Goal: Task Accomplishment & Management: Use online tool/utility

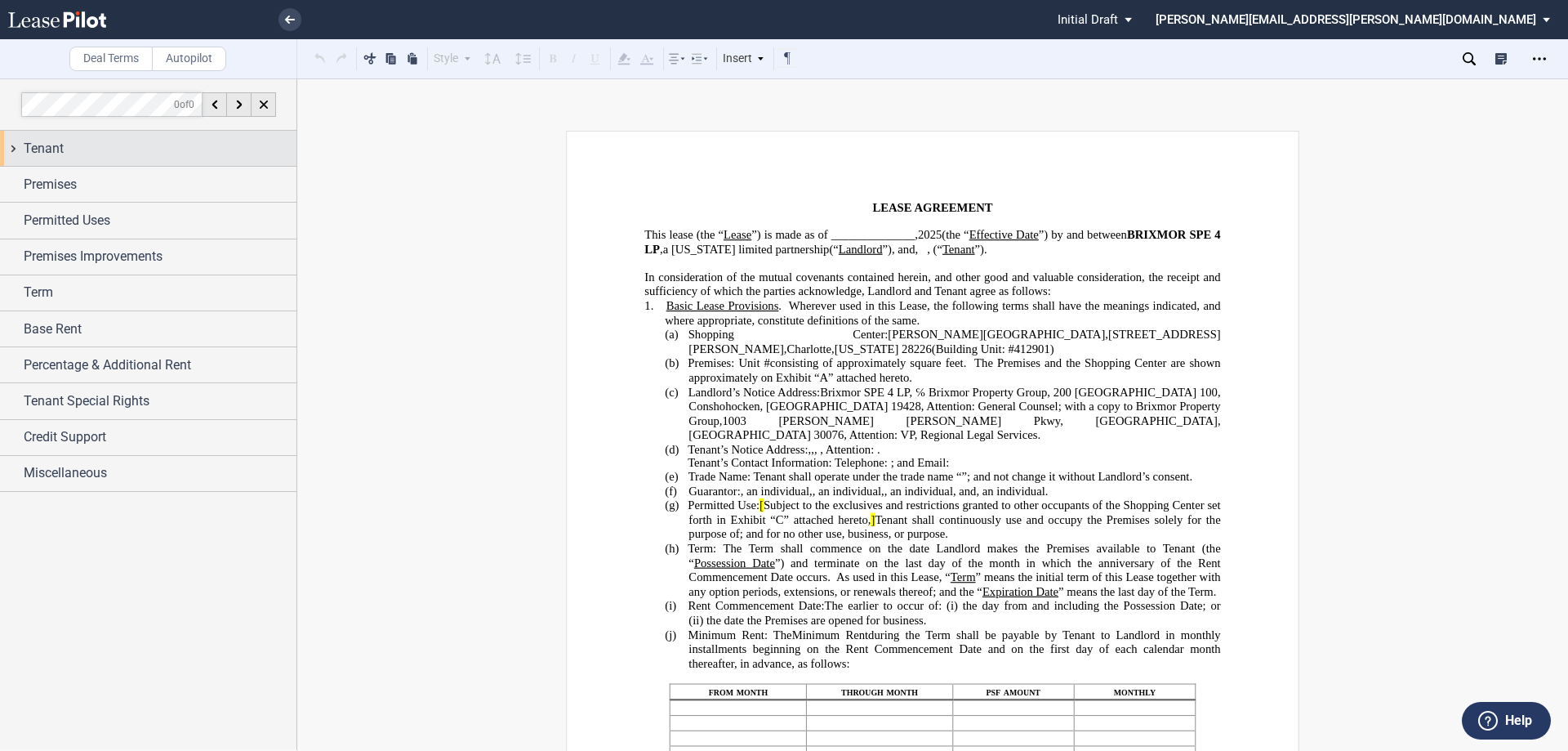
click at [11, 150] on div "Tenant" at bounding box center [148, 148] width 297 height 35
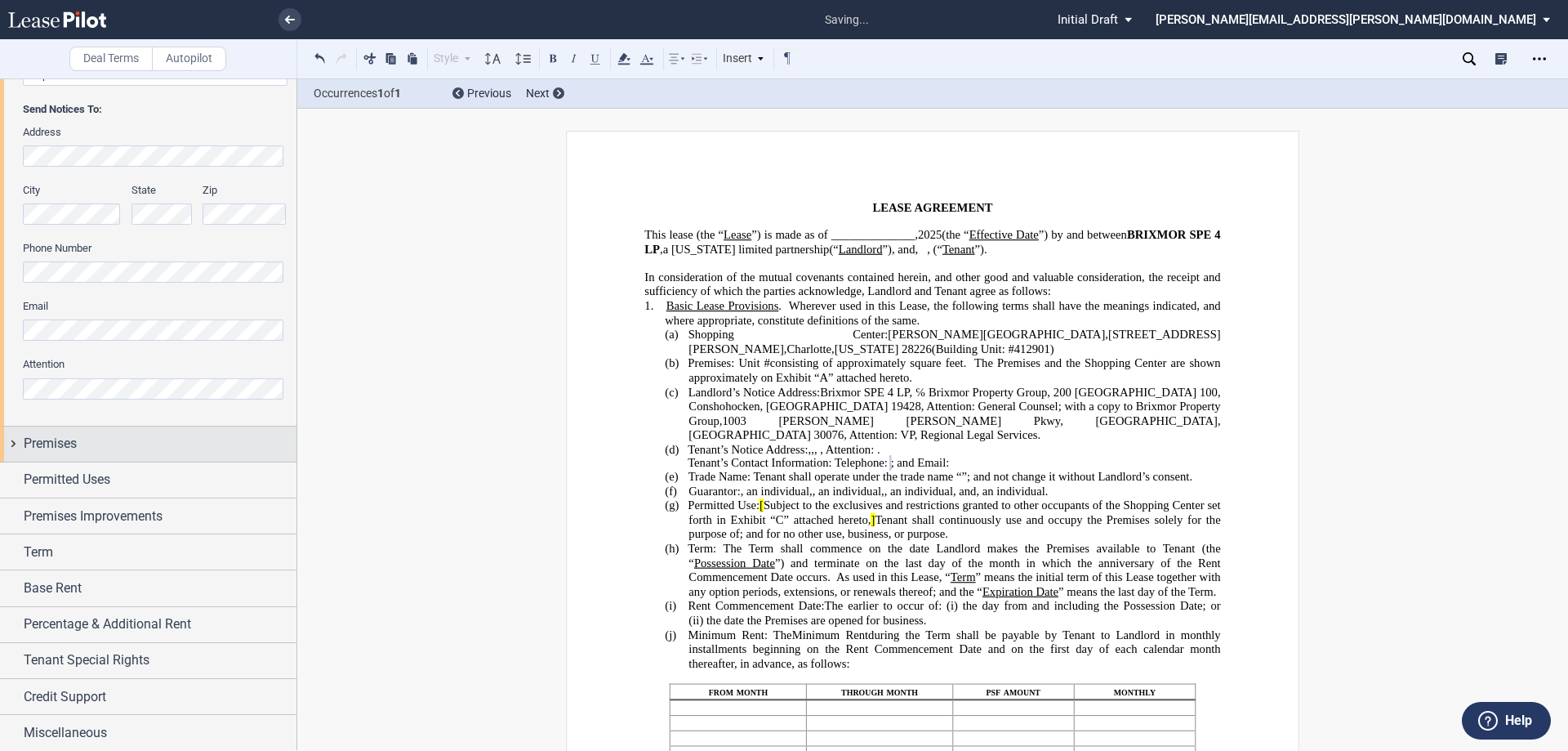
scroll to position [378, 0]
click at [15, 447] on div "Premises" at bounding box center [148, 443] width 297 height 35
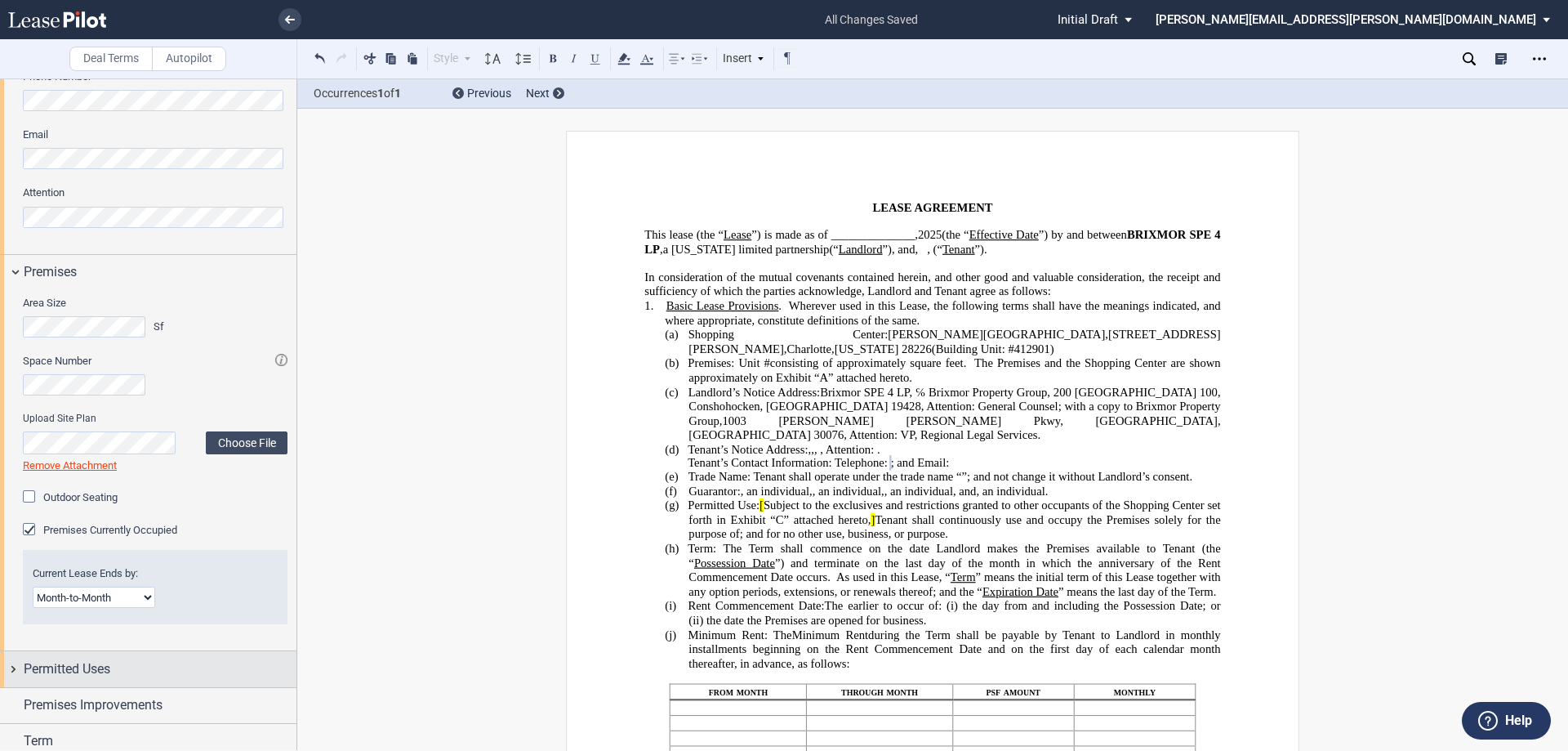
scroll to position [740, 0]
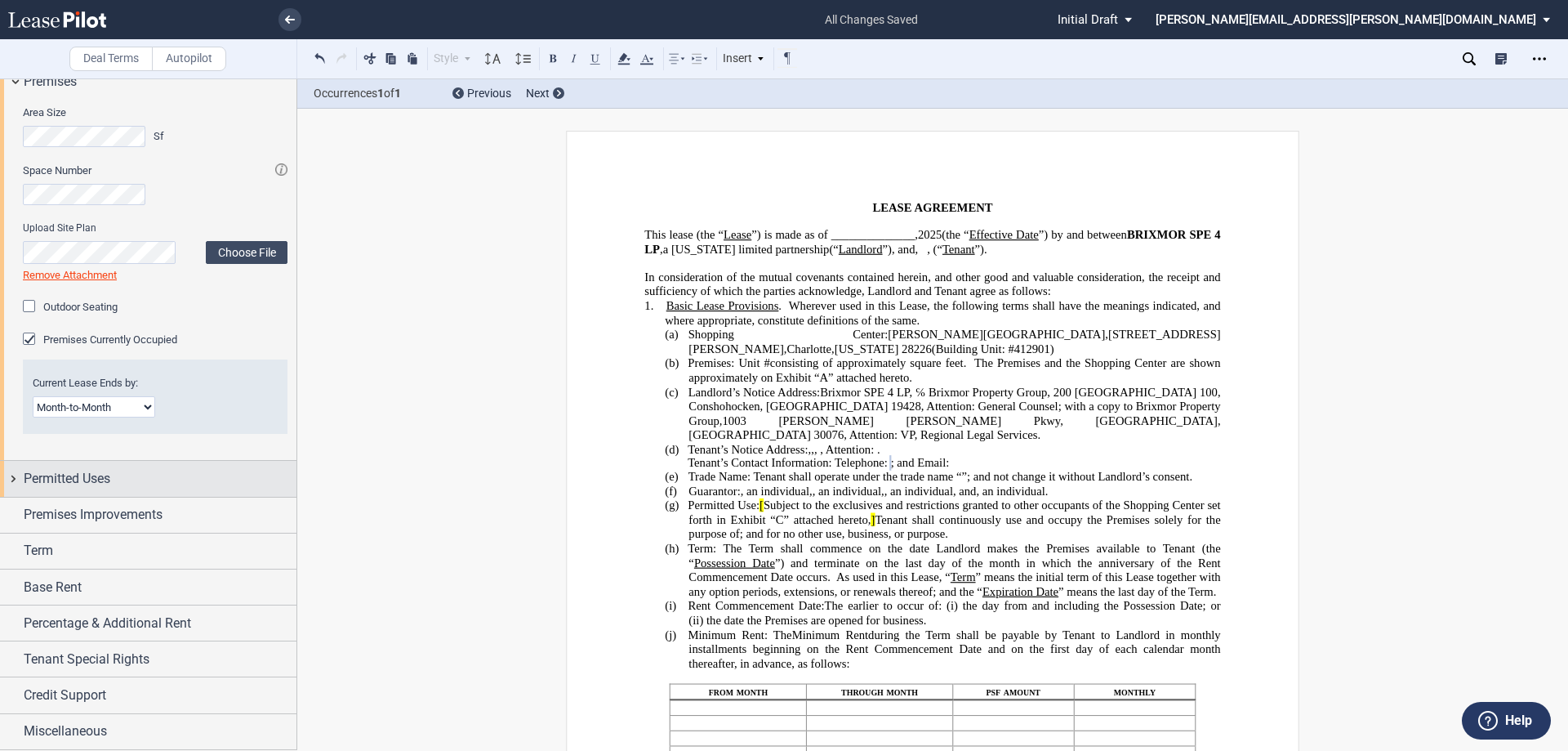
click at [9, 478] on div "Permitted Uses" at bounding box center [148, 478] width 297 height 35
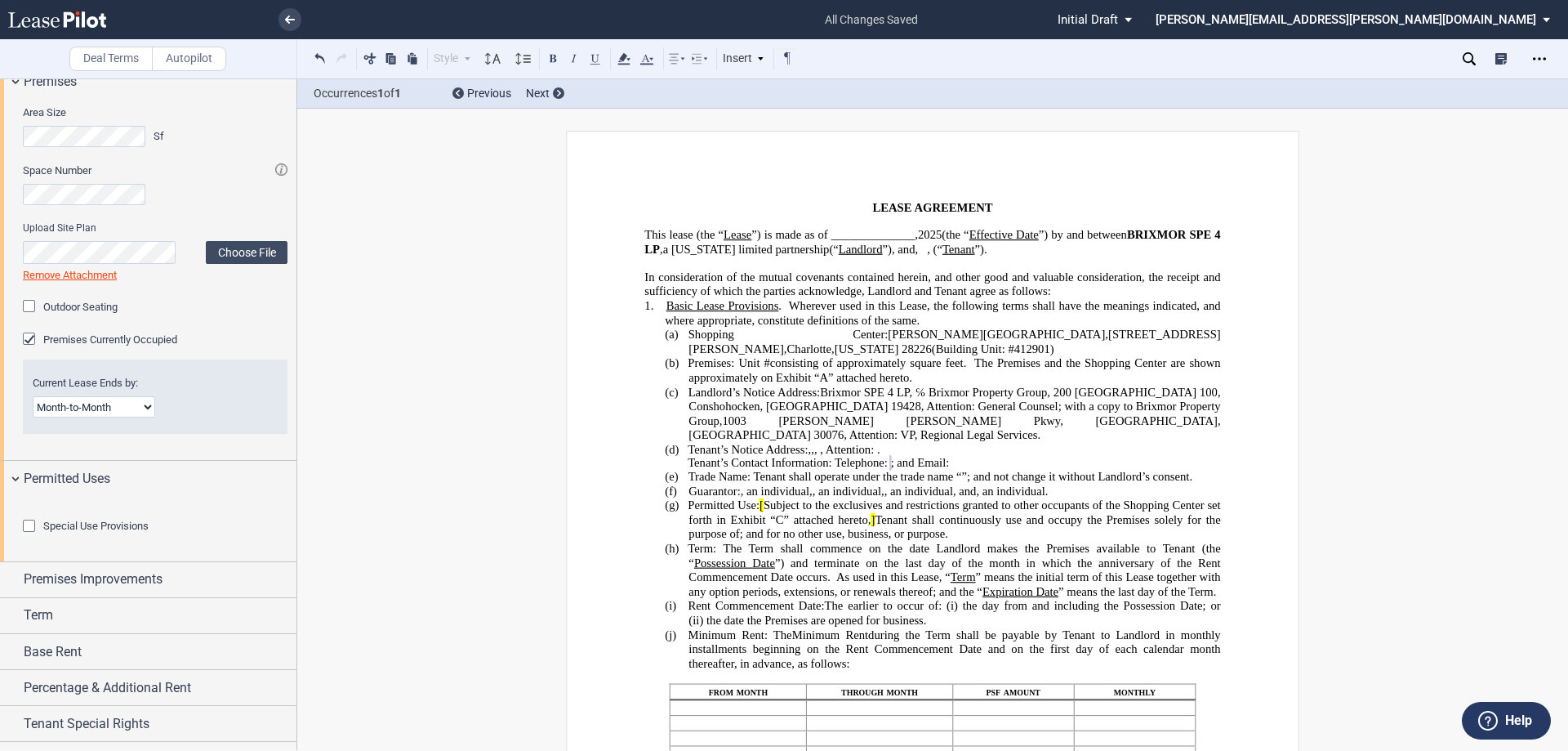
click at [143, 403] on select "Month-to-Month Early Termination Natural Expiration" at bounding box center [94, 406] width 123 height 21
click at [33, 396] on select "Month-to-Month Early Termination Natural Expiration" at bounding box center [94, 406] width 123 height 21
click at [145, 397] on select "Month-to-Month Early Termination Natural Expiration" at bounding box center [94, 406] width 123 height 21
select select "early termination"
click at [33, 396] on select "Month-to-Month Early Termination Natural Expiration" at bounding box center [94, 406] width 123 height 21
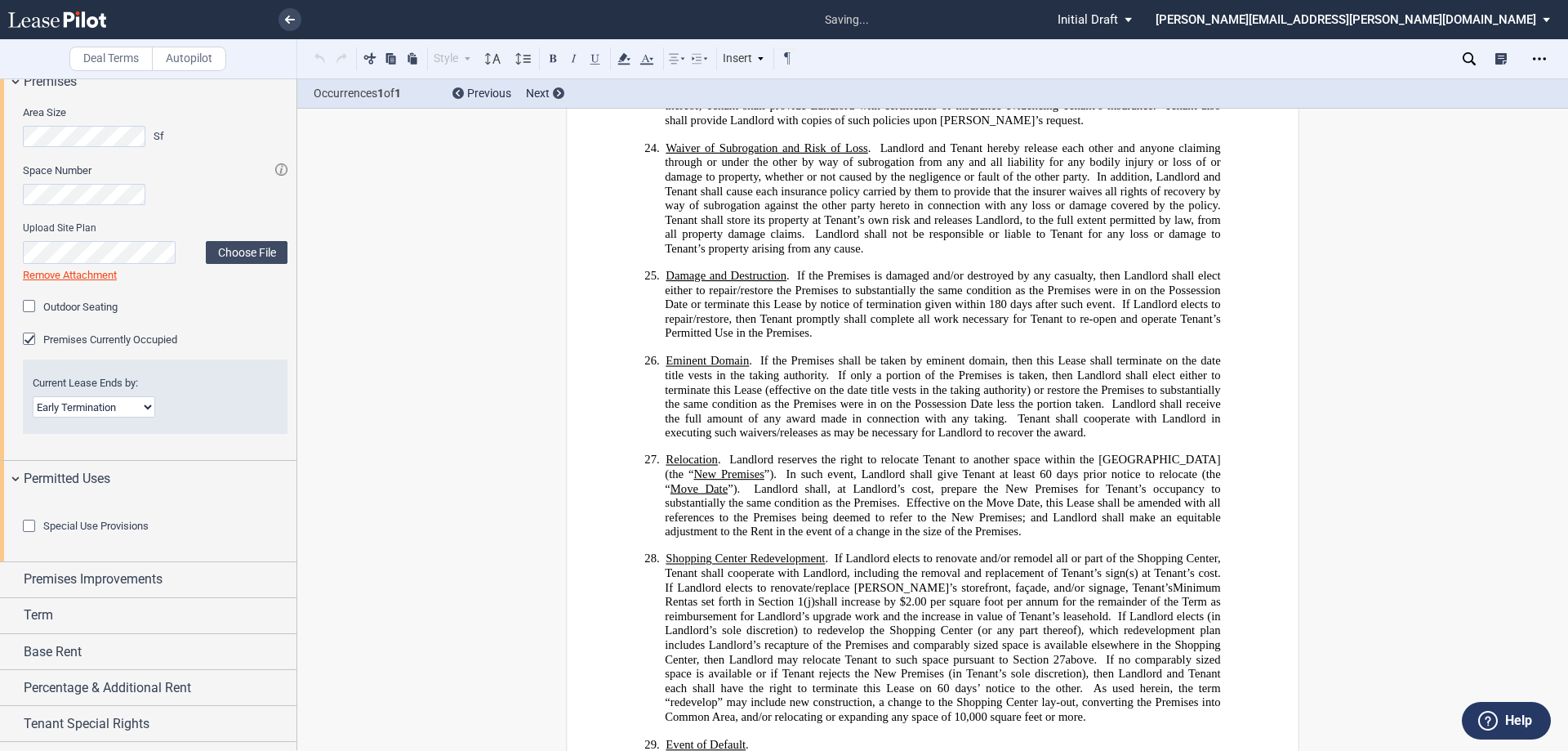
scroll to position [10865, 0]
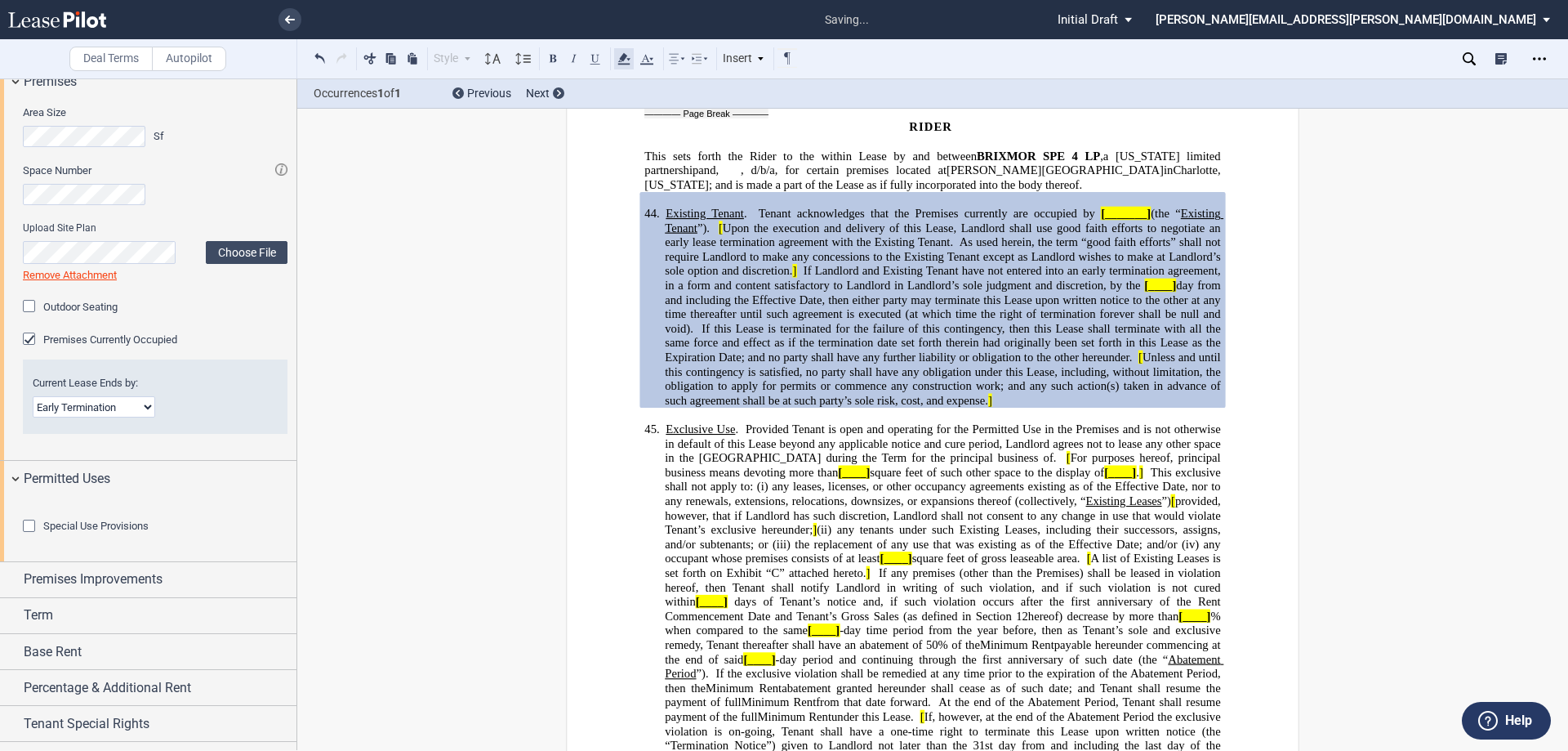
click at [627, 61] on icon at bounding box center [625, 59] width 20 height 20
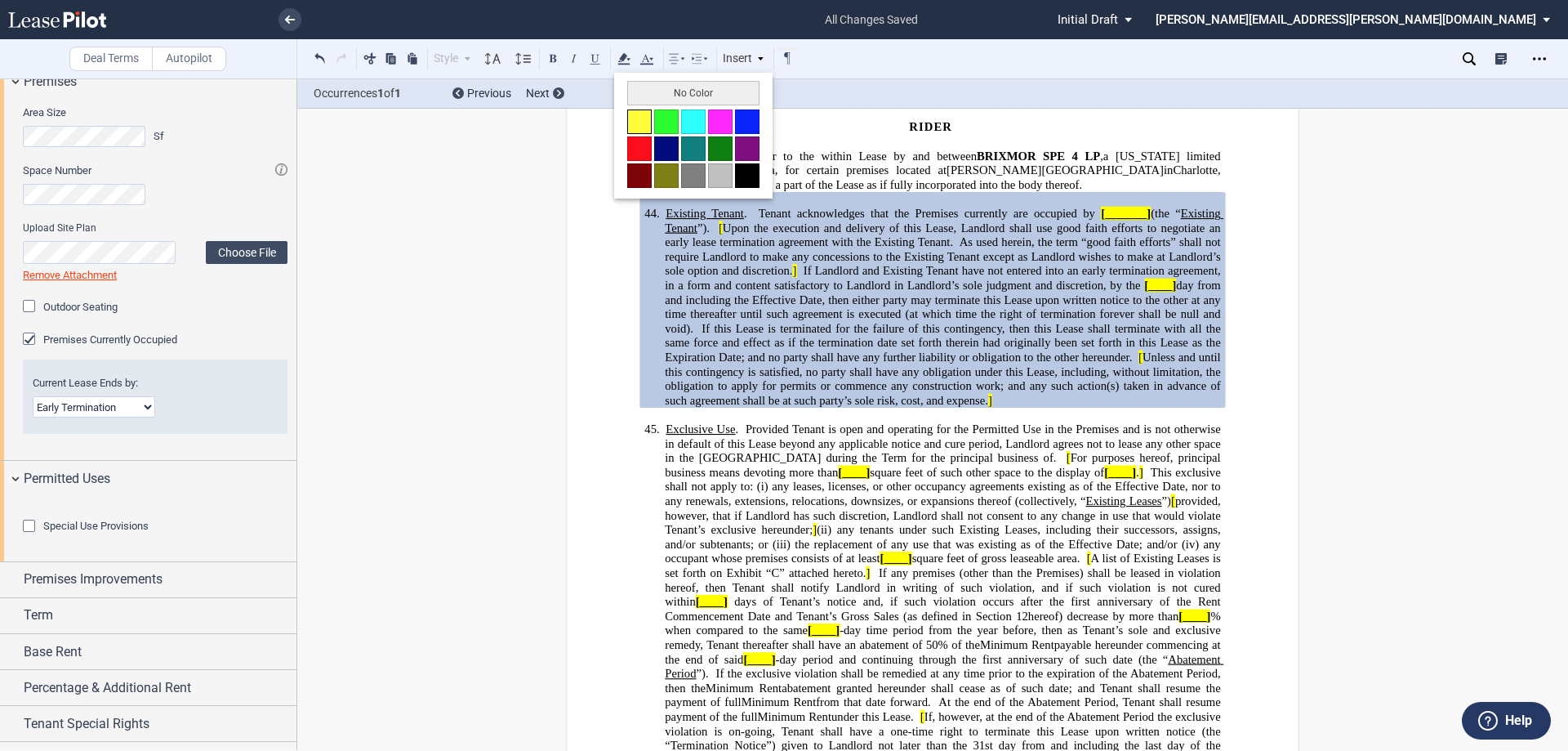
click at [643, 128] on button at bounding box center [640, 122] width 25 height 25
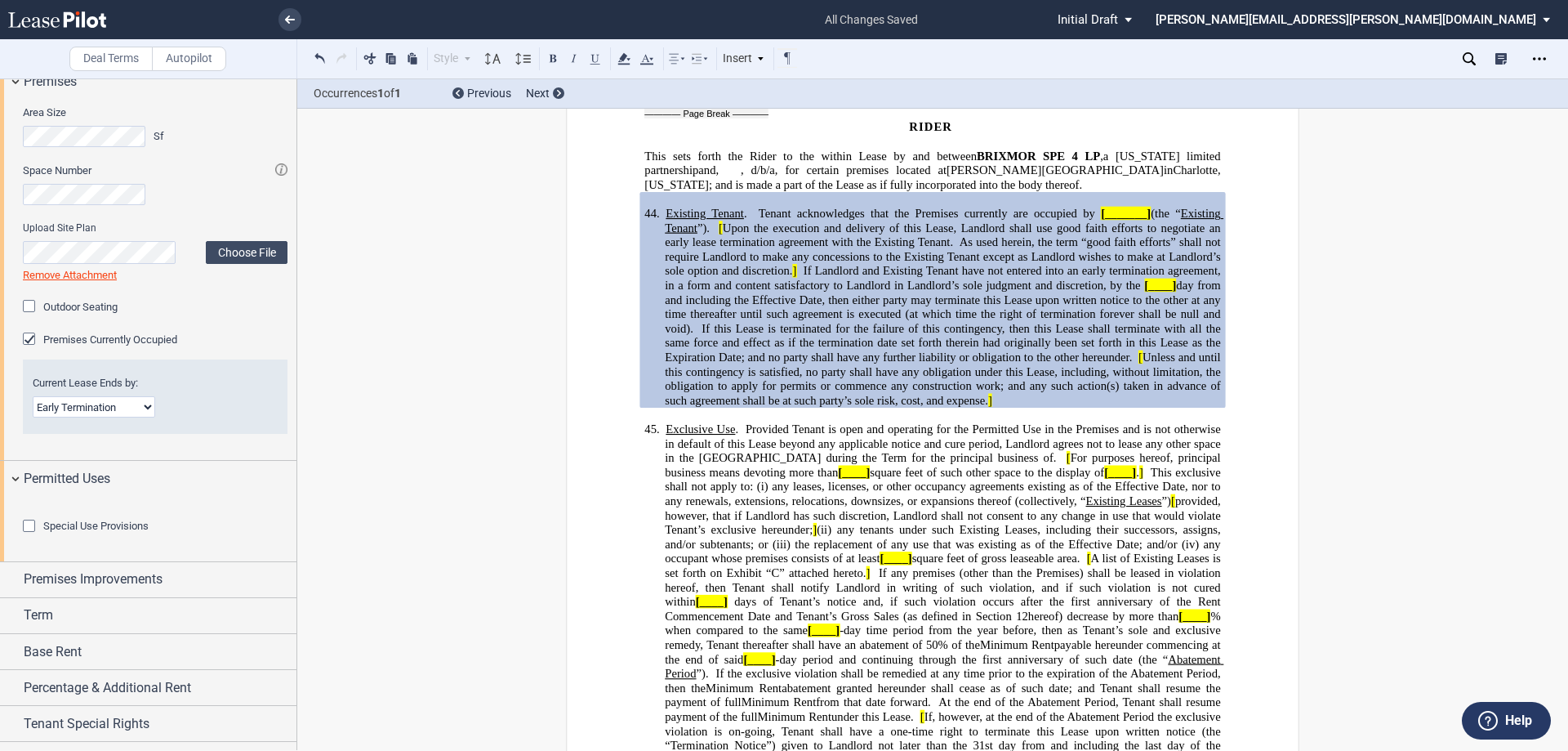
drag, startPoint x: 897, startPoint y: 369, endPoint x: 1087, endPoint y: 289, distance: 206.2
click at [897, 335] on span "day from and including the Effective Date, then either party may terminate this…" at bounding box center [943, 307] width 559 height 56
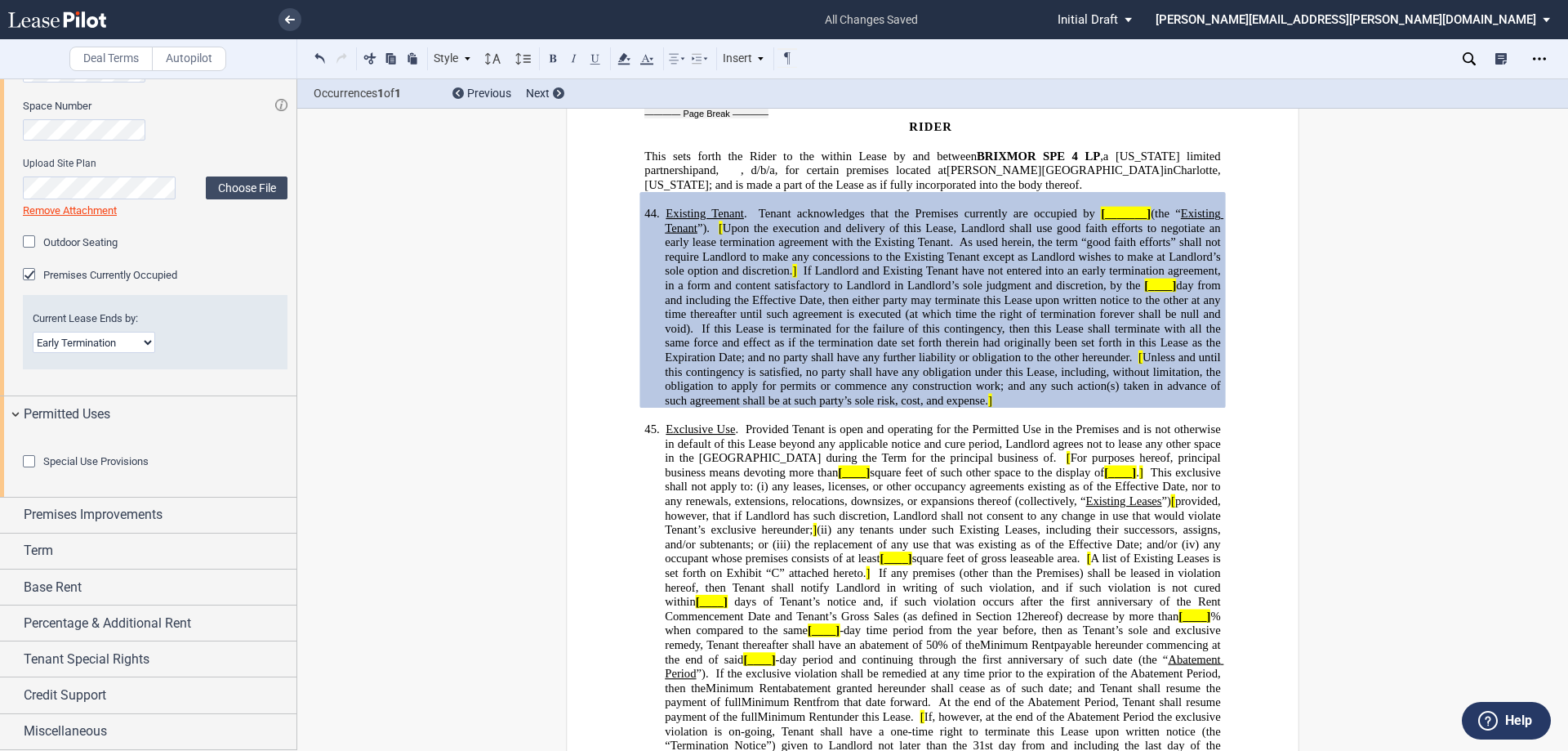
click at [33, 464] on div "Special Use Provisions" at bounding box center [31, 463] width 16 height 16
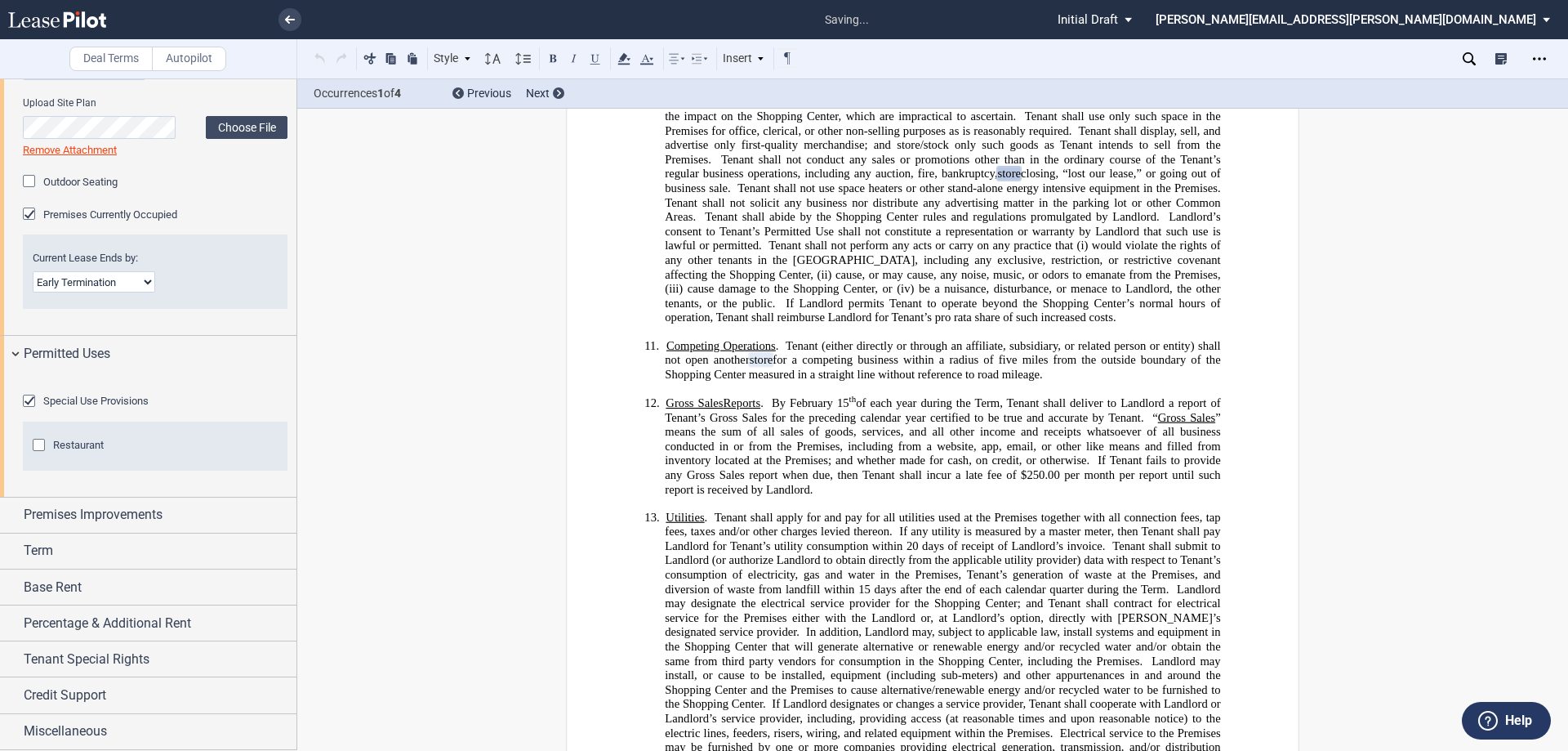
scroll to position [2801, 0]
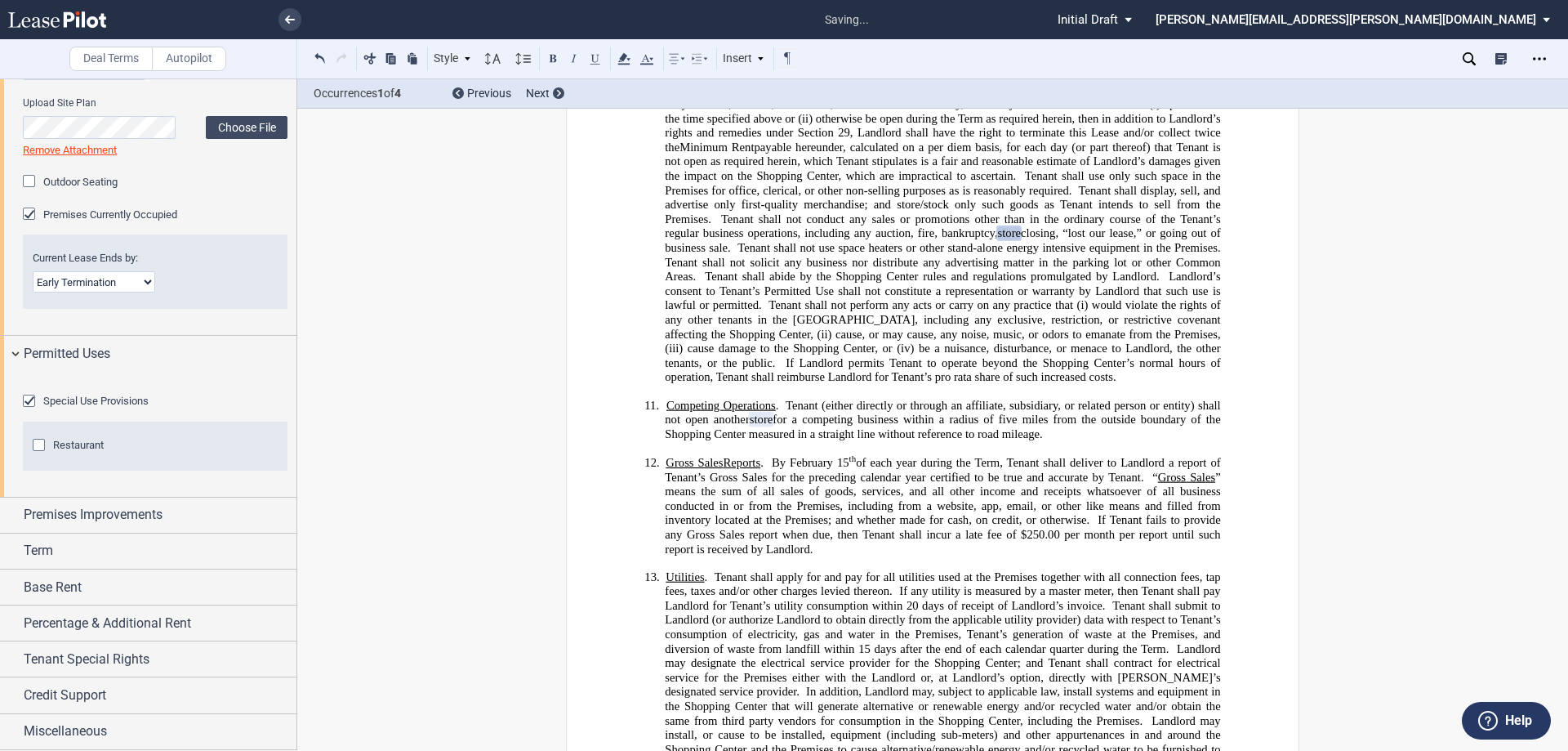
click at [38, 455] on div "Restaurant" at bounding box center [41, 447] width 16 height 16
click at [32, 411] on div "Special Use Provisions" at bounding box center [31, 403] width 16 height 16
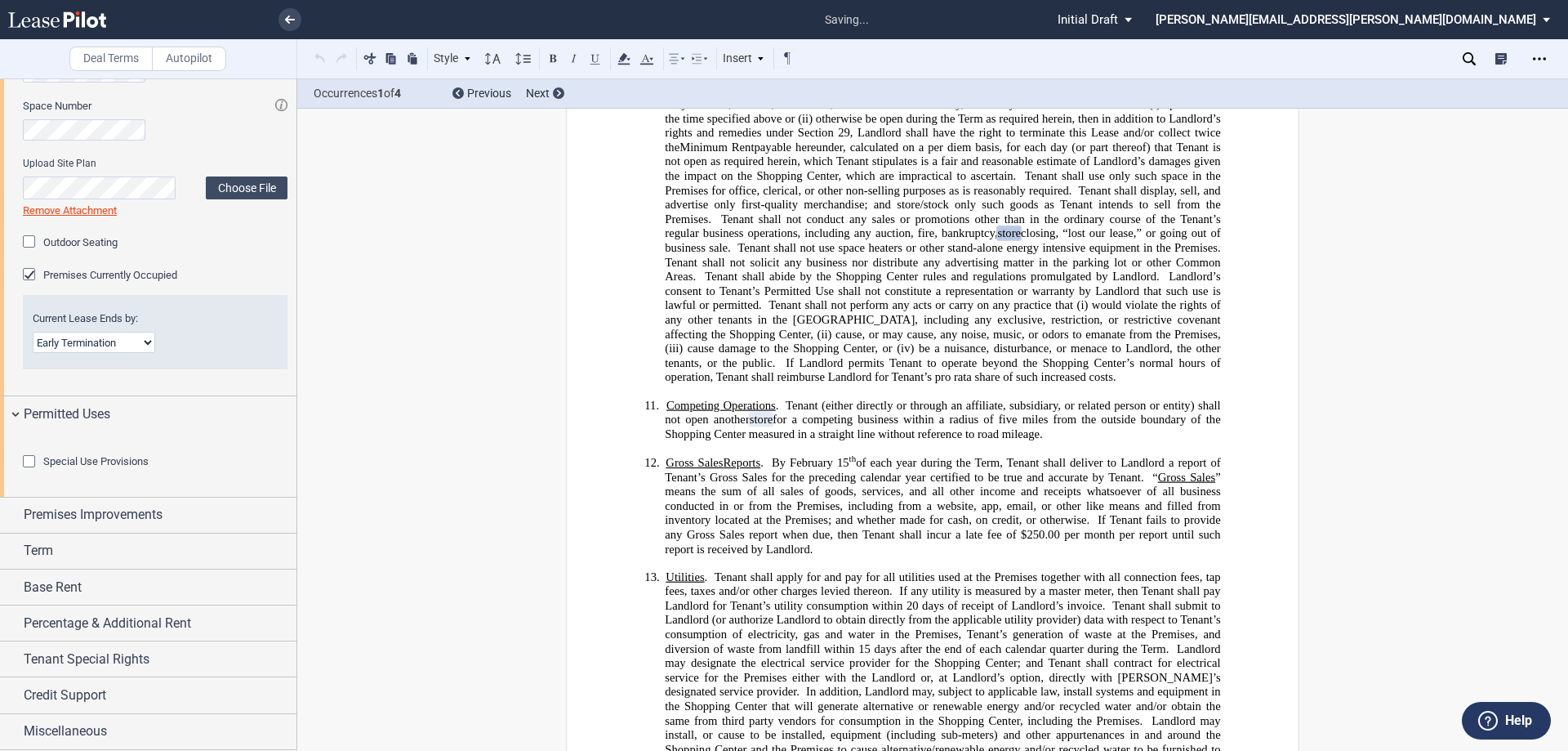
drag, startPoint x: 32, startPoint y: 456, endPoint x: 68, endPoint y: 468, distance: 37.9
click at [32, 457] on div "Special Use Provisions" at bounding box center [31, 463] width 16 height 16
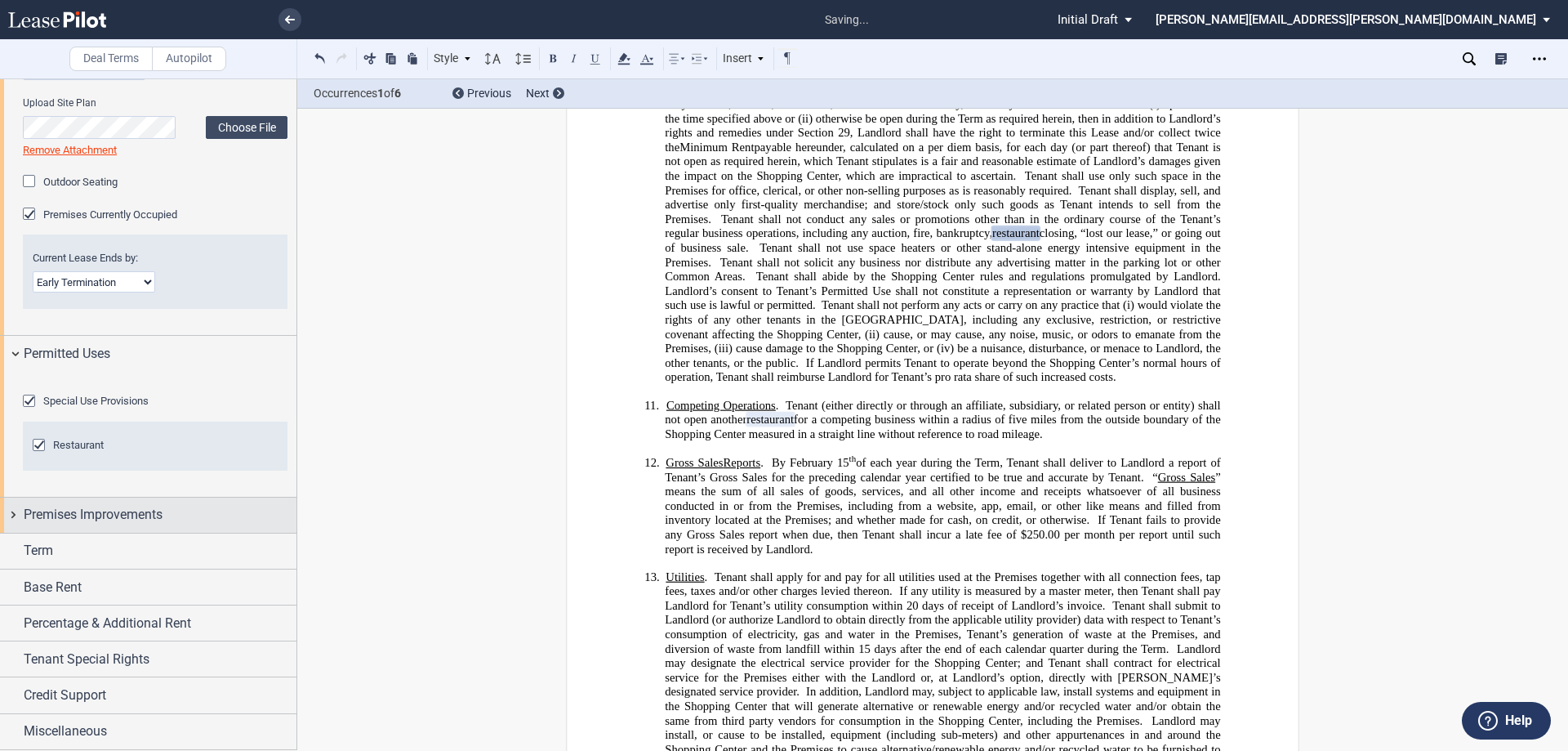
drag, startPoint x: 14, startPoint y: 578, endPoint x: 75, endPoint y: 562, distance: 63.1
click at [14, 533] on div "Premises Improvements" at bounding box center [148, 515] width 297 height 35
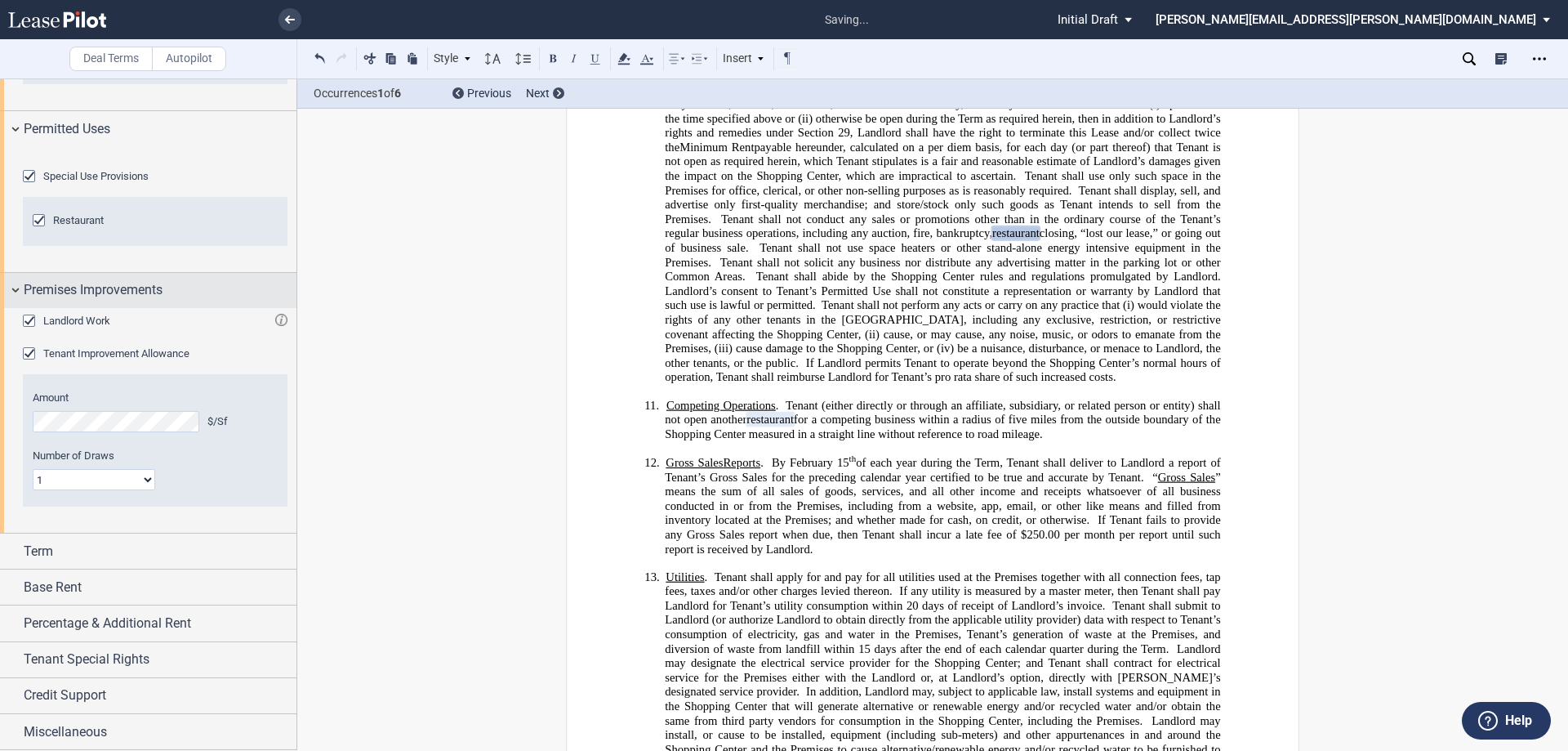
scroll to position [1180, 0]
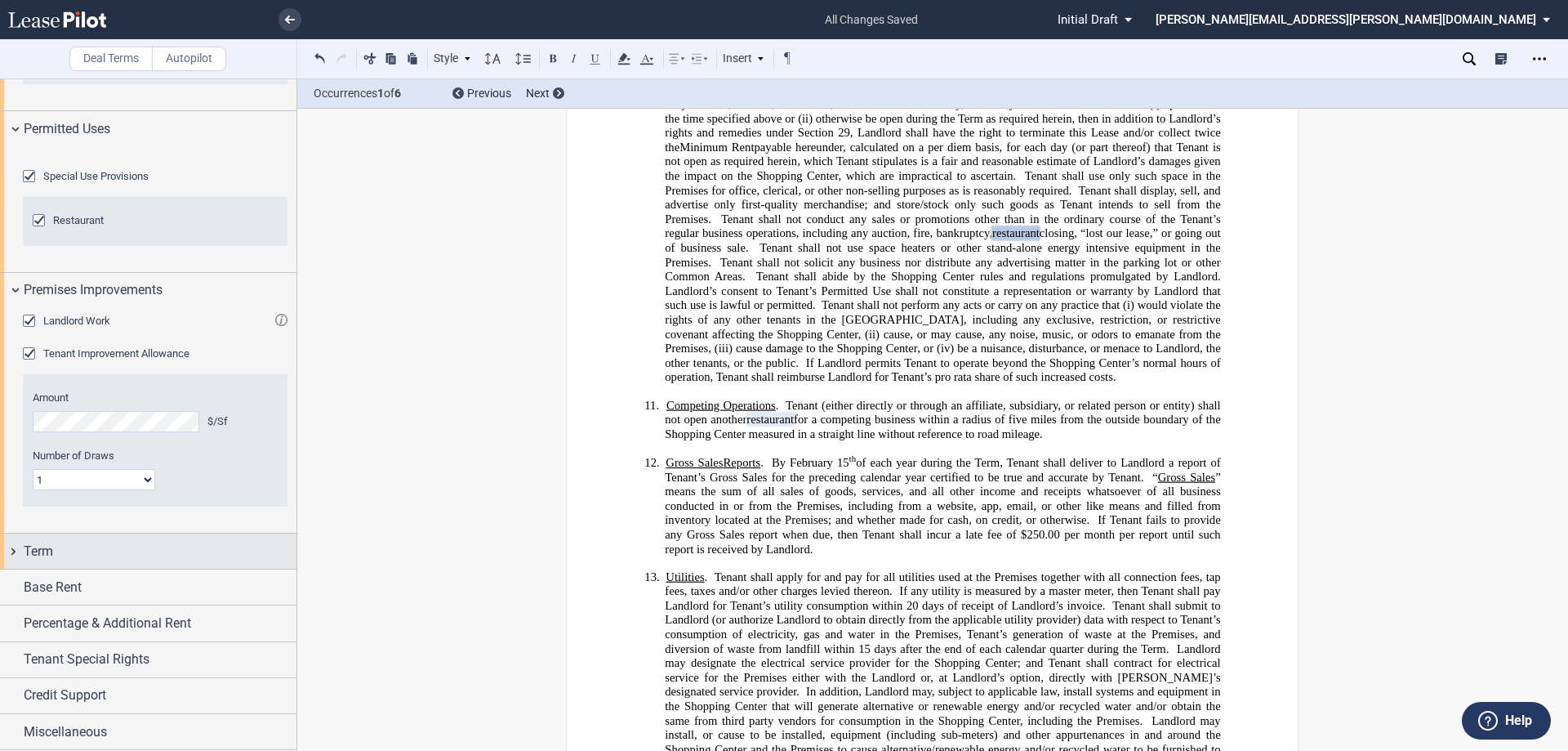
click at [11, 547] on div "Term" at bounding box center [148, 551] width 297 height 35
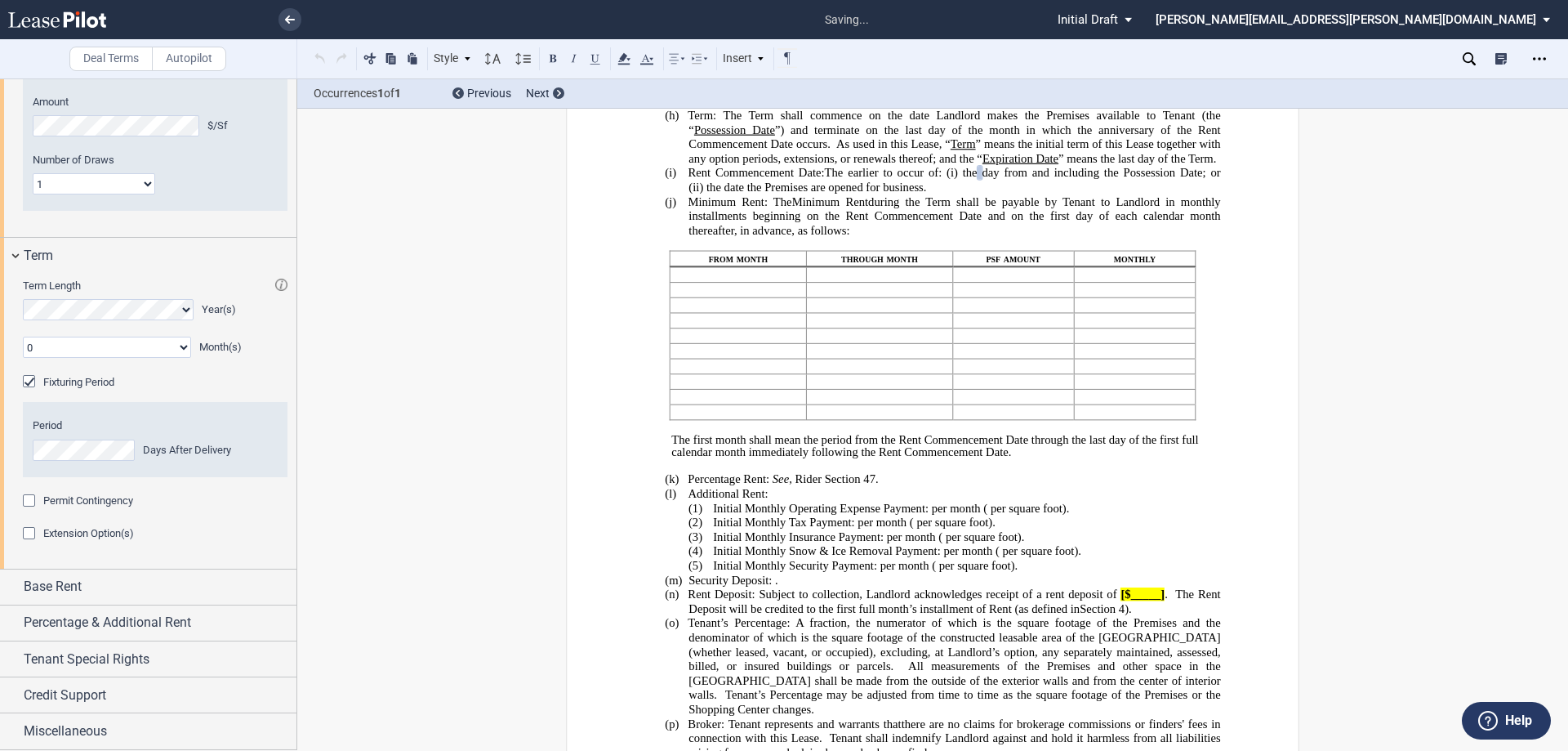
scroll to position [415, 0]
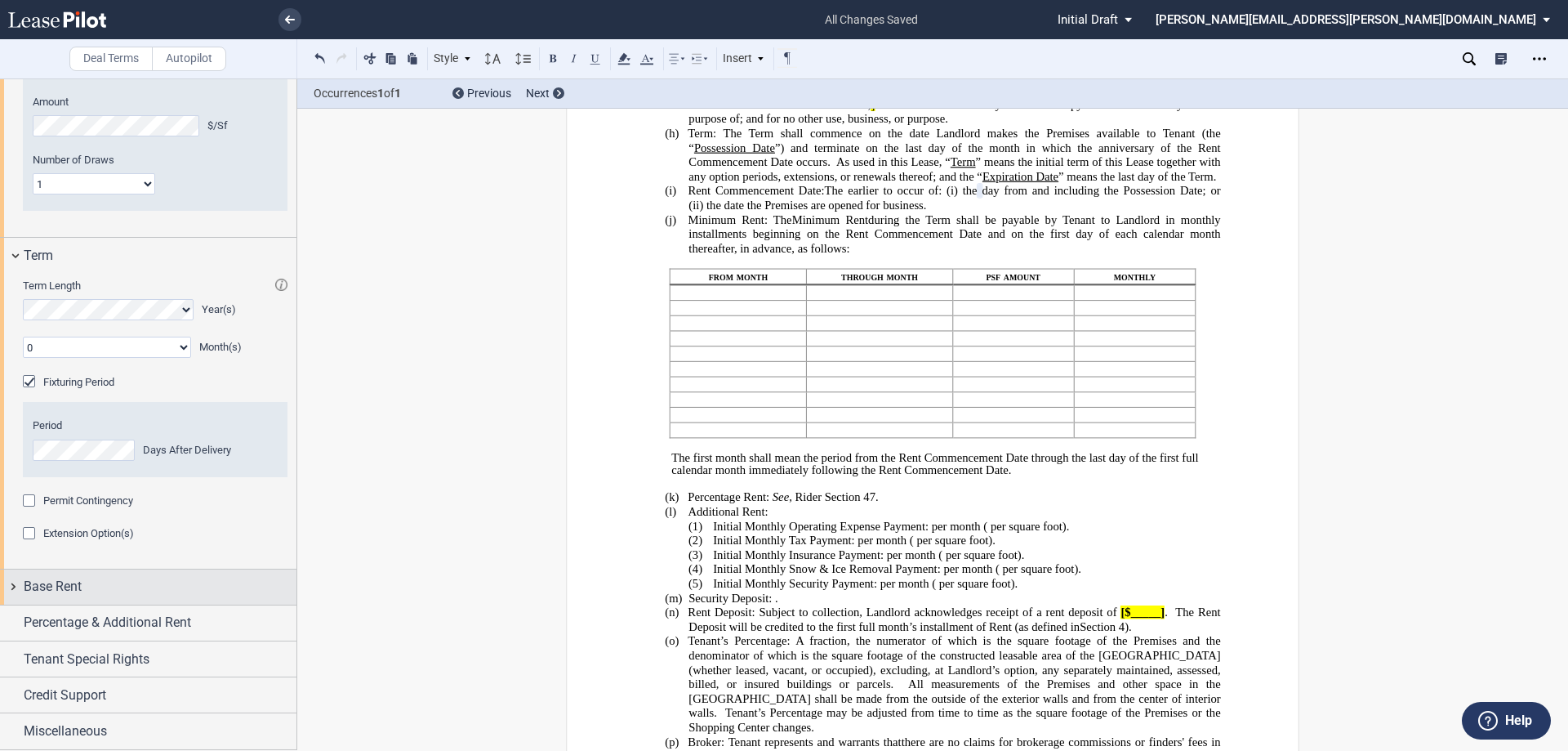
click at [11, 586] on div "Base Rent" at bounding box center [148, 587] width 297 height 35
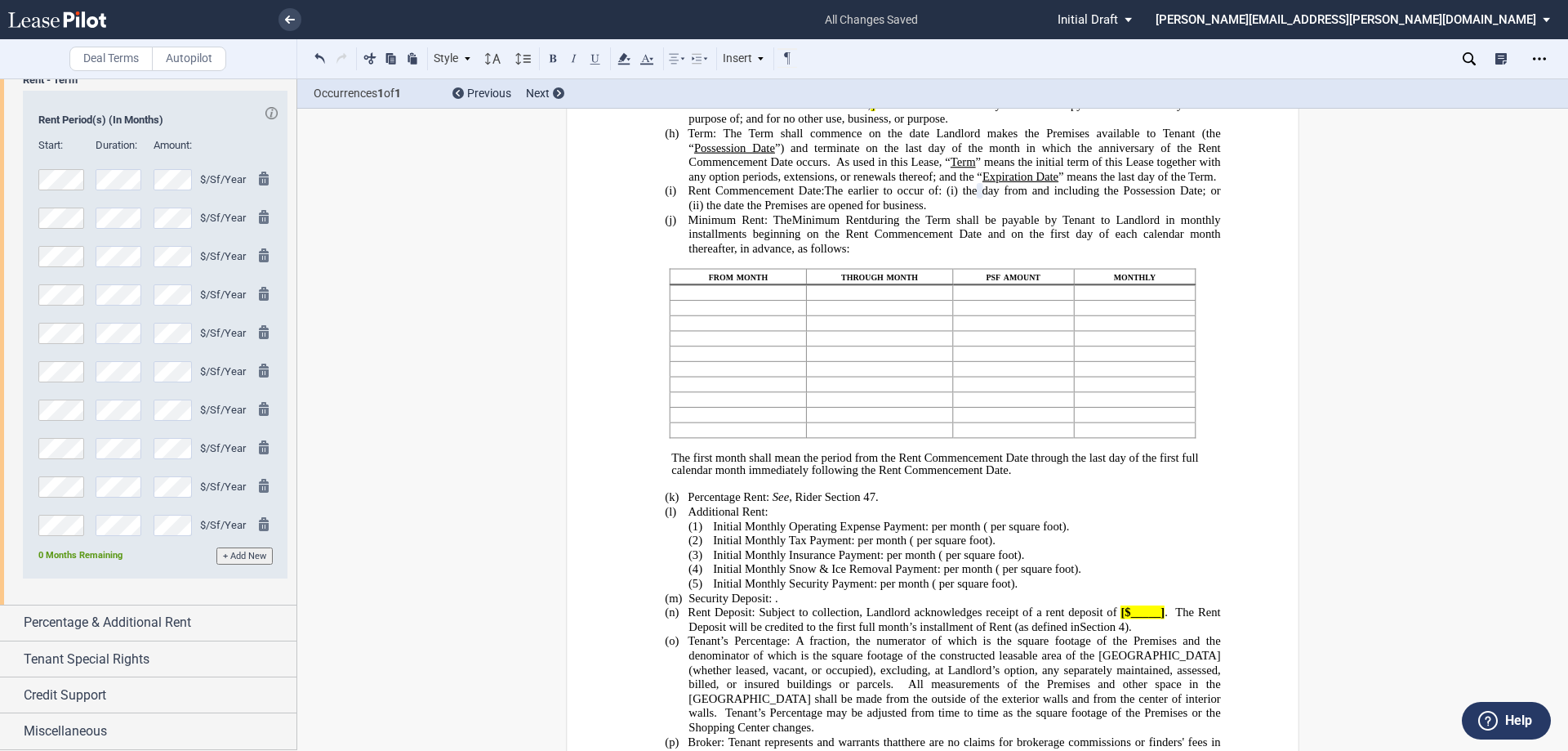
scroll to position [2013, 0]
click at [11, 622] on div "Percentage & Additional Rent" at bounding box center [148, 623] width 297 height 35
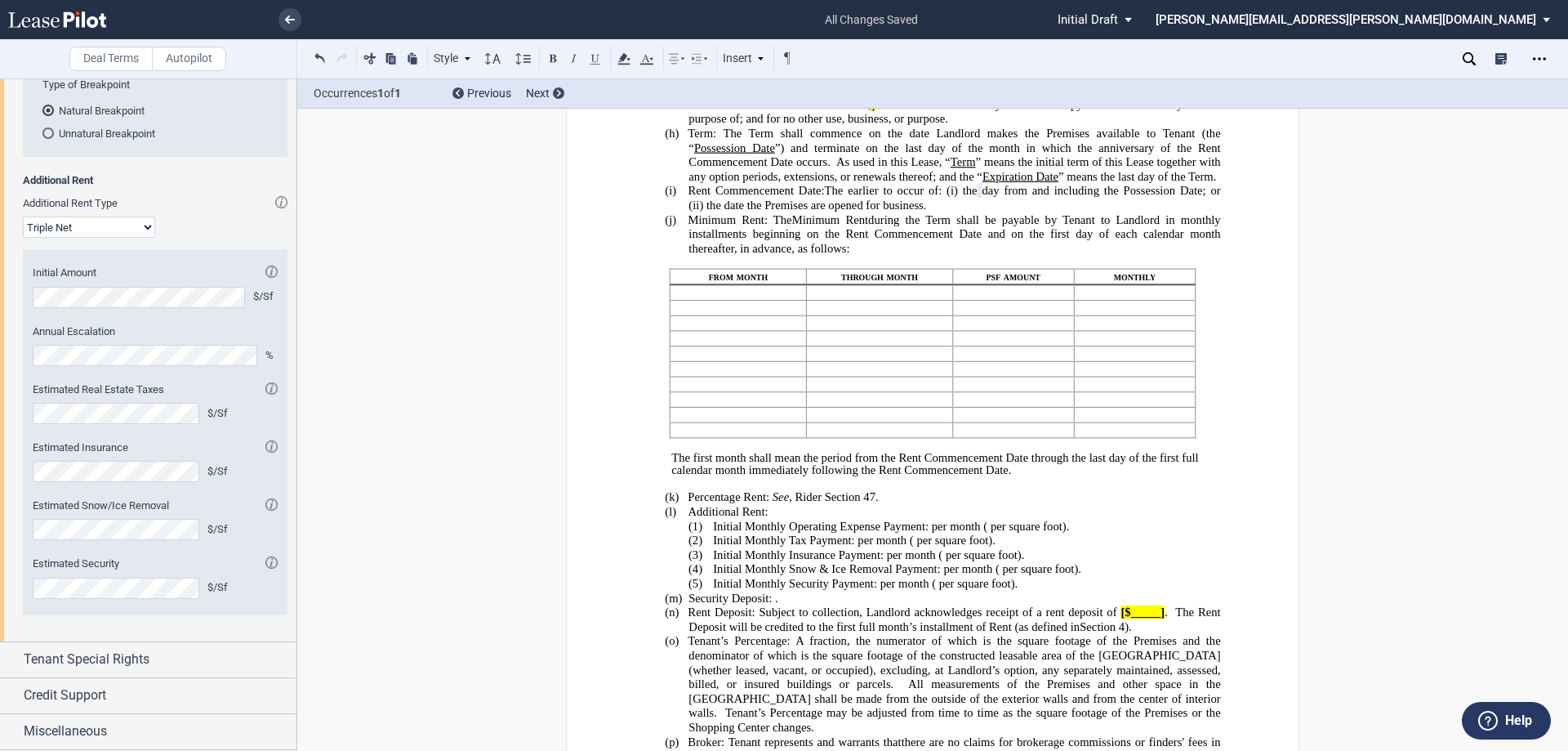
scroll to position [2702, 0]
click at [14, 660] on div "Tenant Special Rights" at bounding box center [148, 660] width 297 height 35
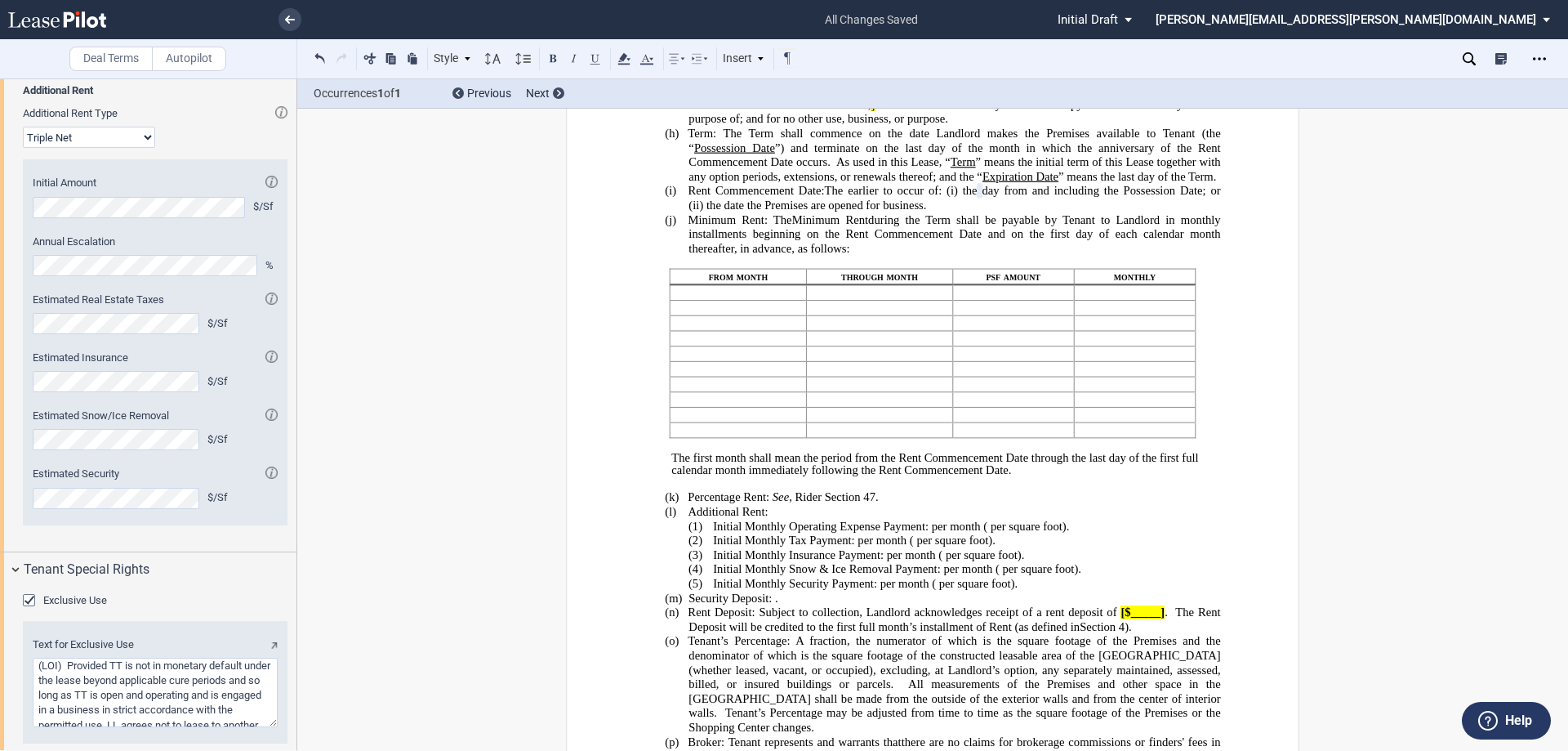
scroll to position [2885, 0]
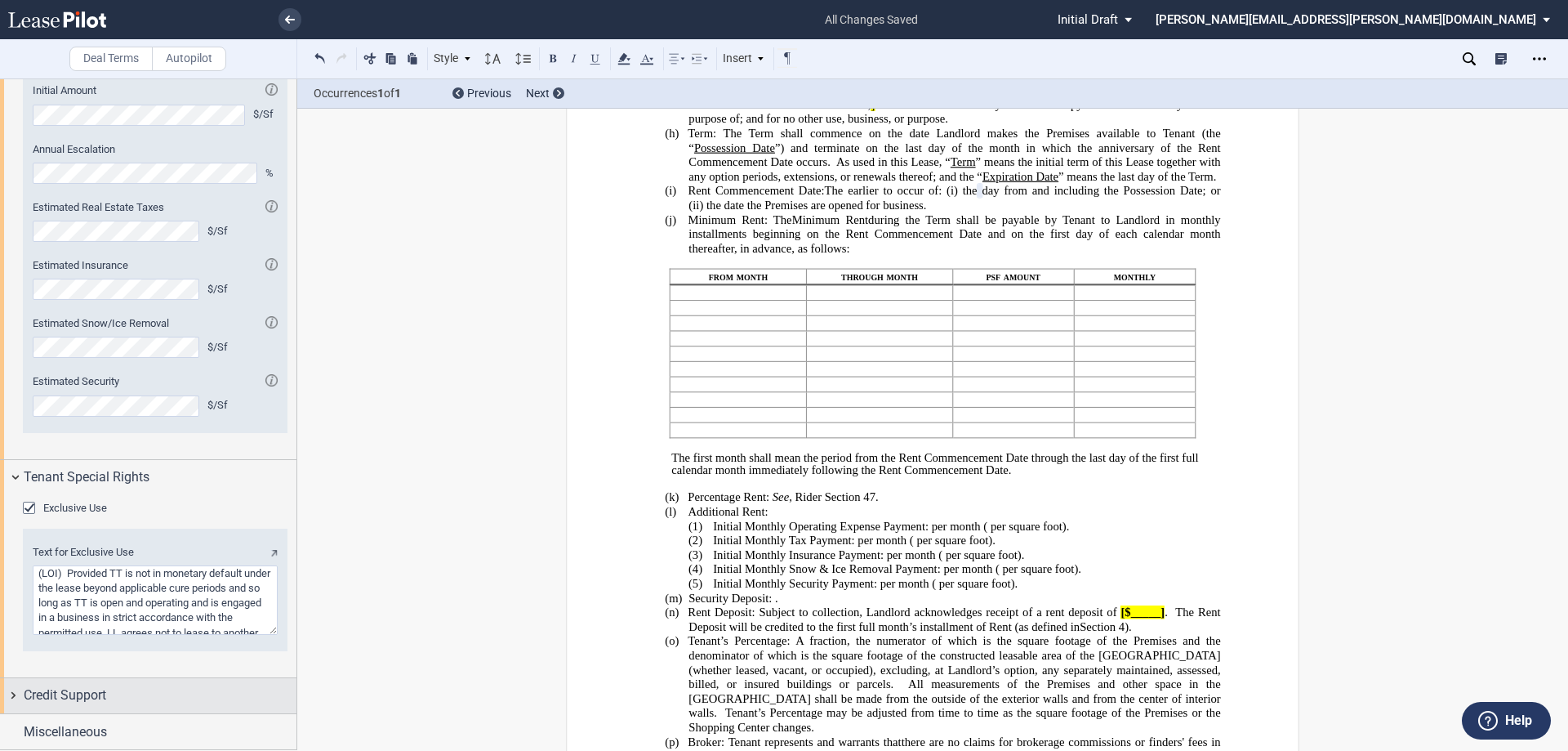
click at [13, 694] on div "Credit Support" at bounding box center [148, 695] width 297 height 35
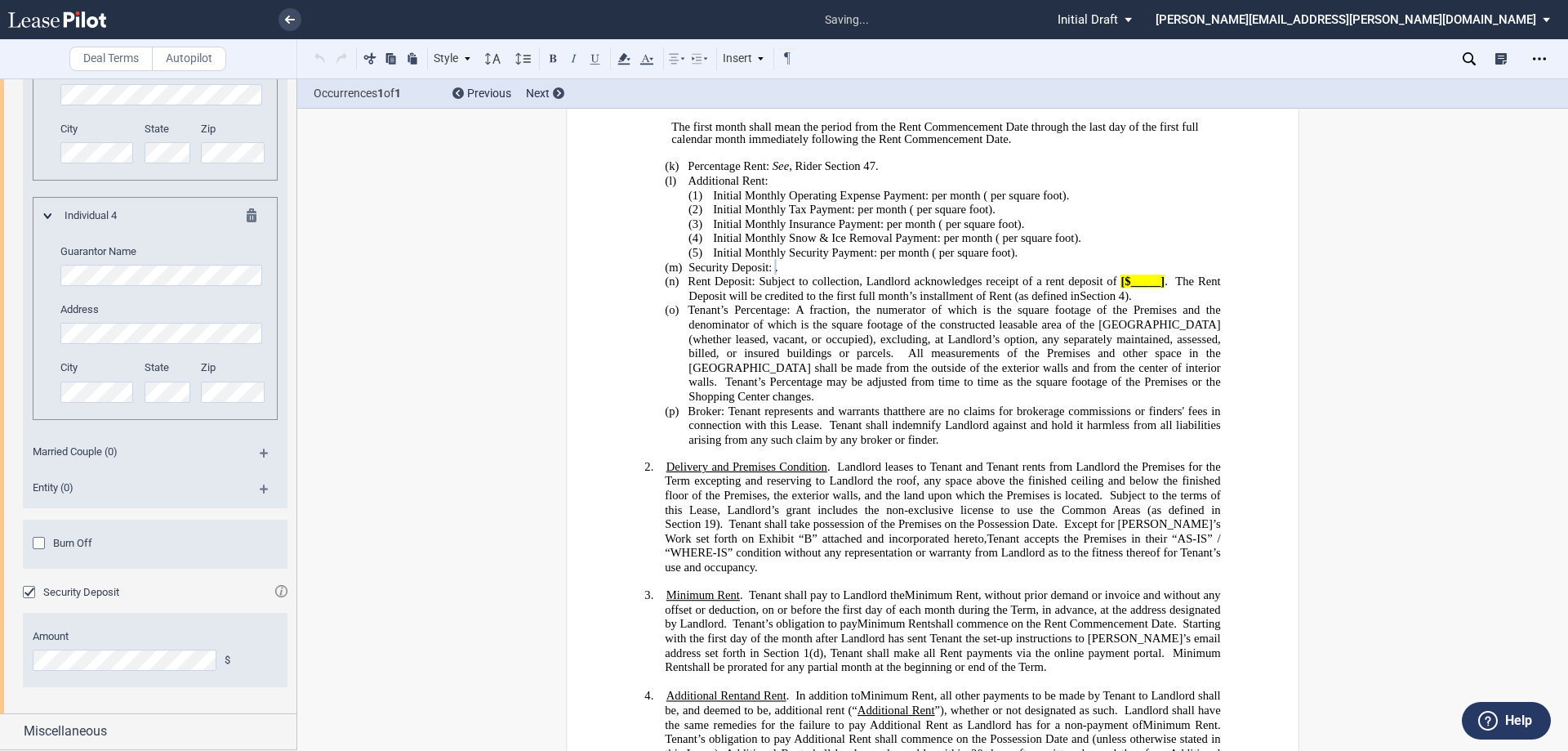
scroll to position [823, 0]
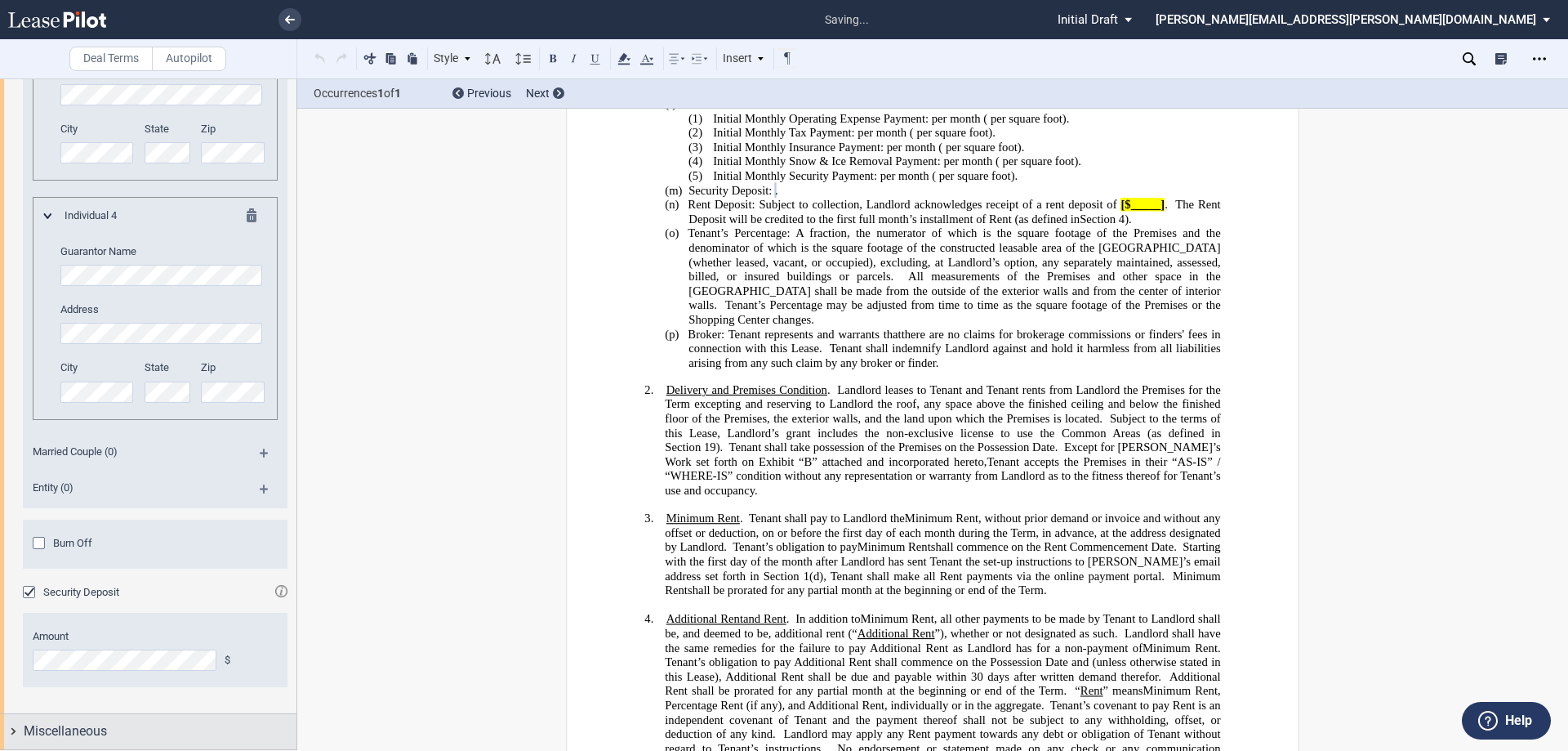
click at [14, 732] on div "Miscellaneous" at bounding box center [148, 731] width 297 height 35
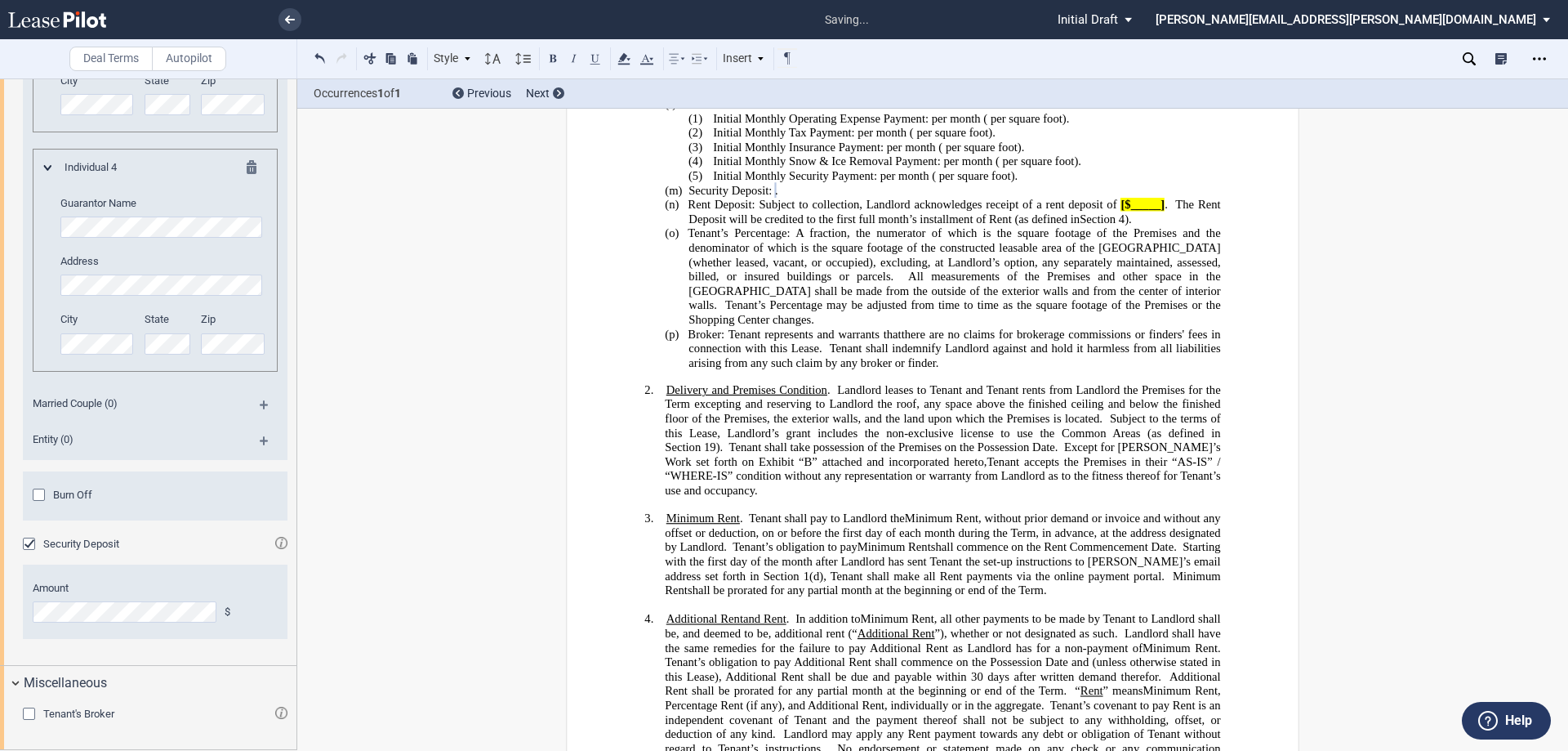
scroll to position [4276, 0]
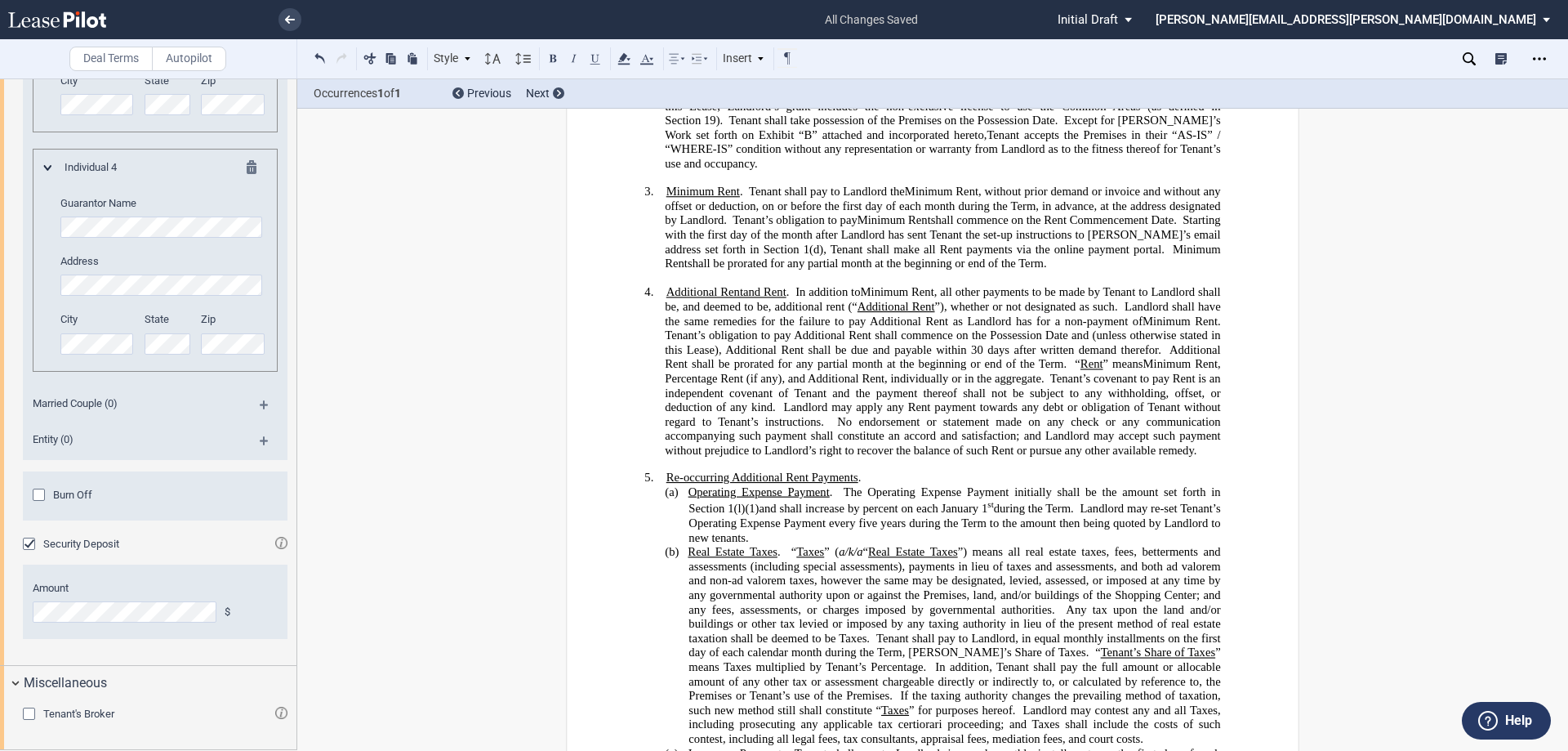
click at [33, 714] on div "Tenant's Broker" at bounding box center [31, 716] width 16 height 16
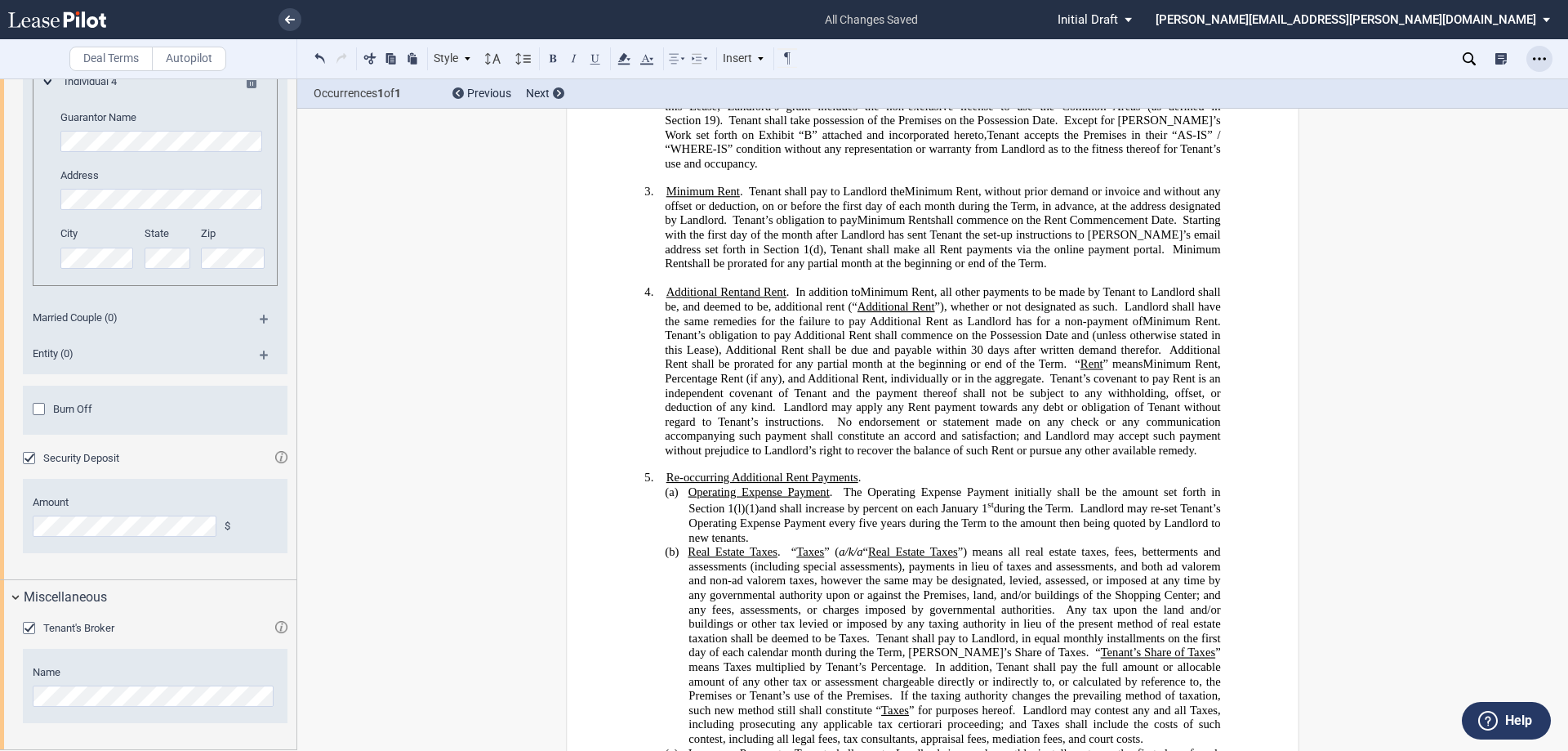
click at [1539, 51] on div "Open Lease options menu" at bounding box center [1540, 59] width 26 height 26
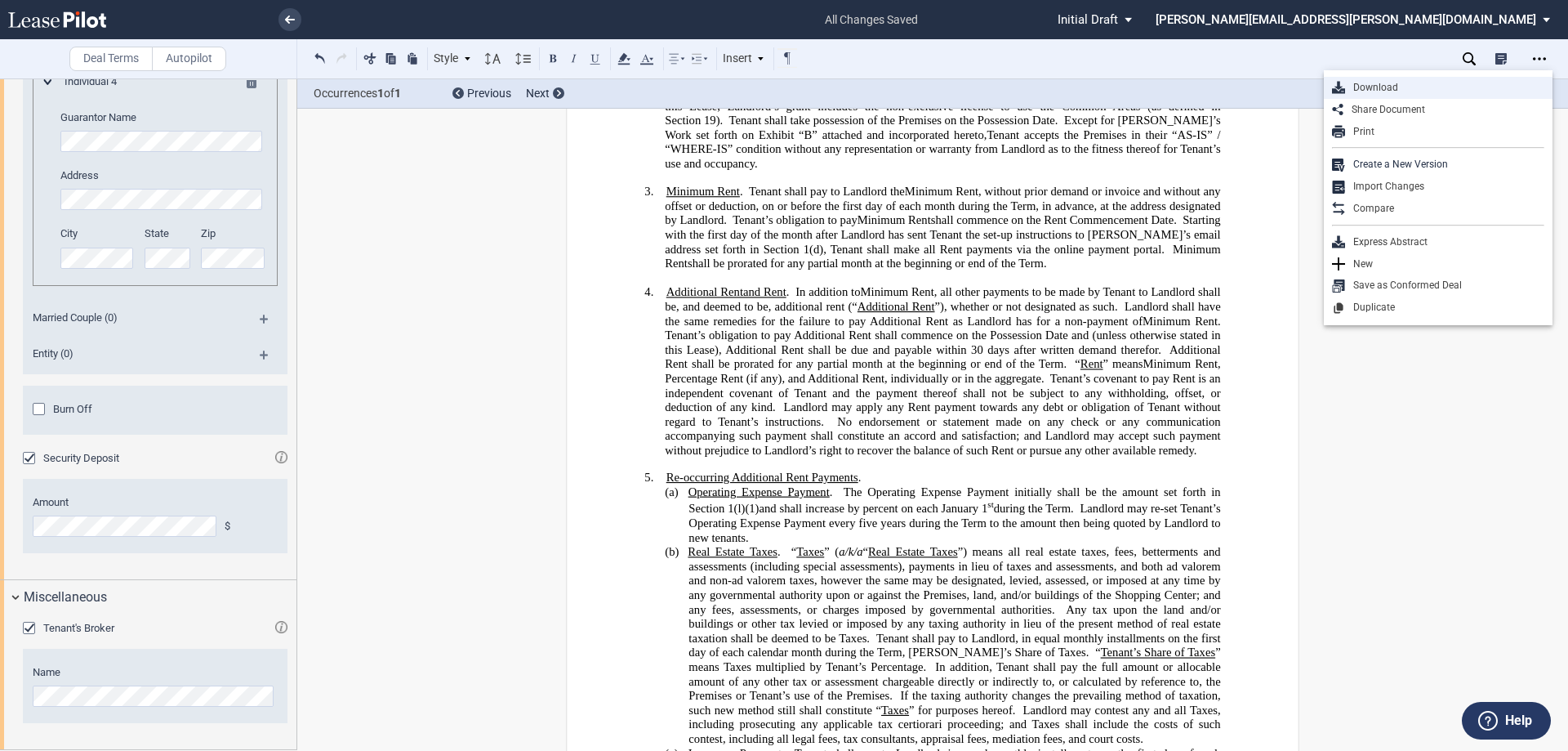
click at [1383, 82] on div "Download" at bounding box center [1444, 88] width 199 height 14
